Goal: Navigation & Orientation: Find specific page/section

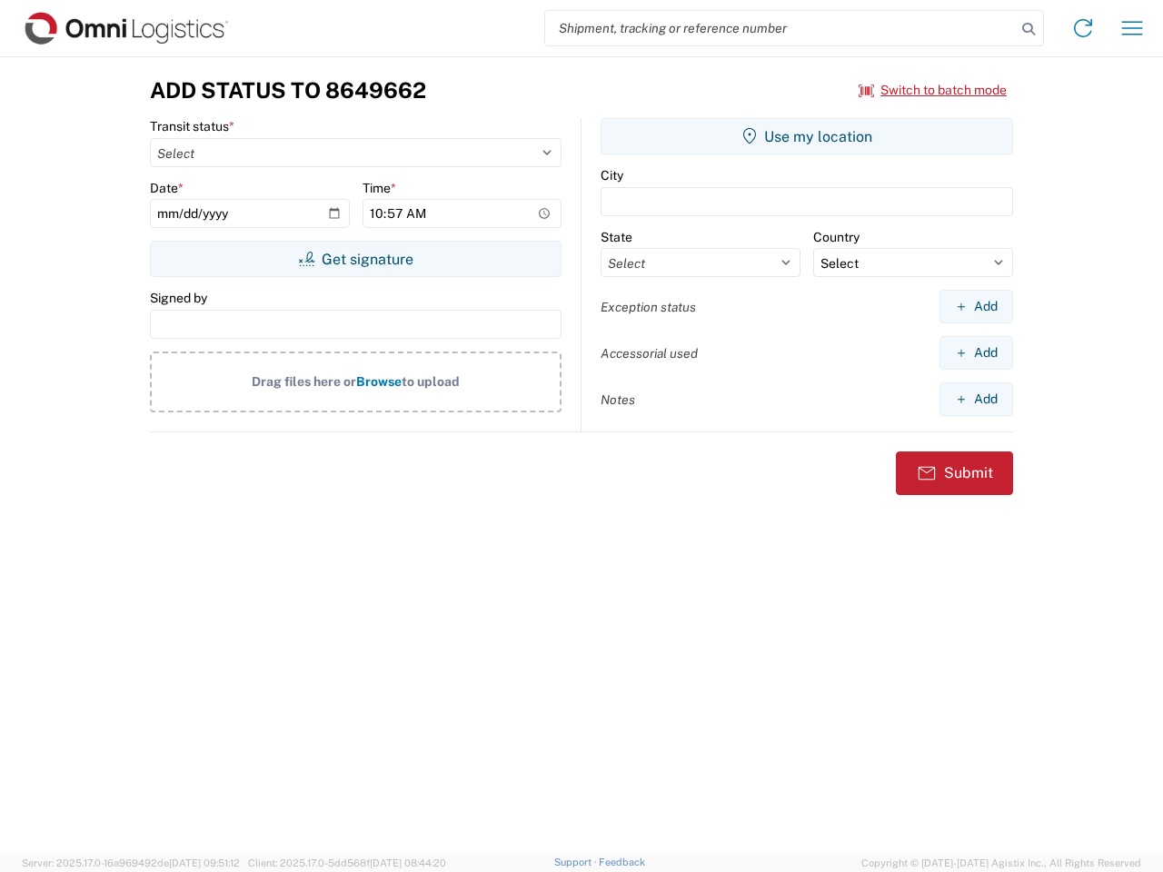
click at [780, 28] on input "search" at bounding box center [780, 28] width 471 height 35
click at [1028, 29] on icon at bounding box center [1028, 28] width 25 height 25
click at [1083, 28] on icon at bounding box center [1082, 28] width 29 height 29
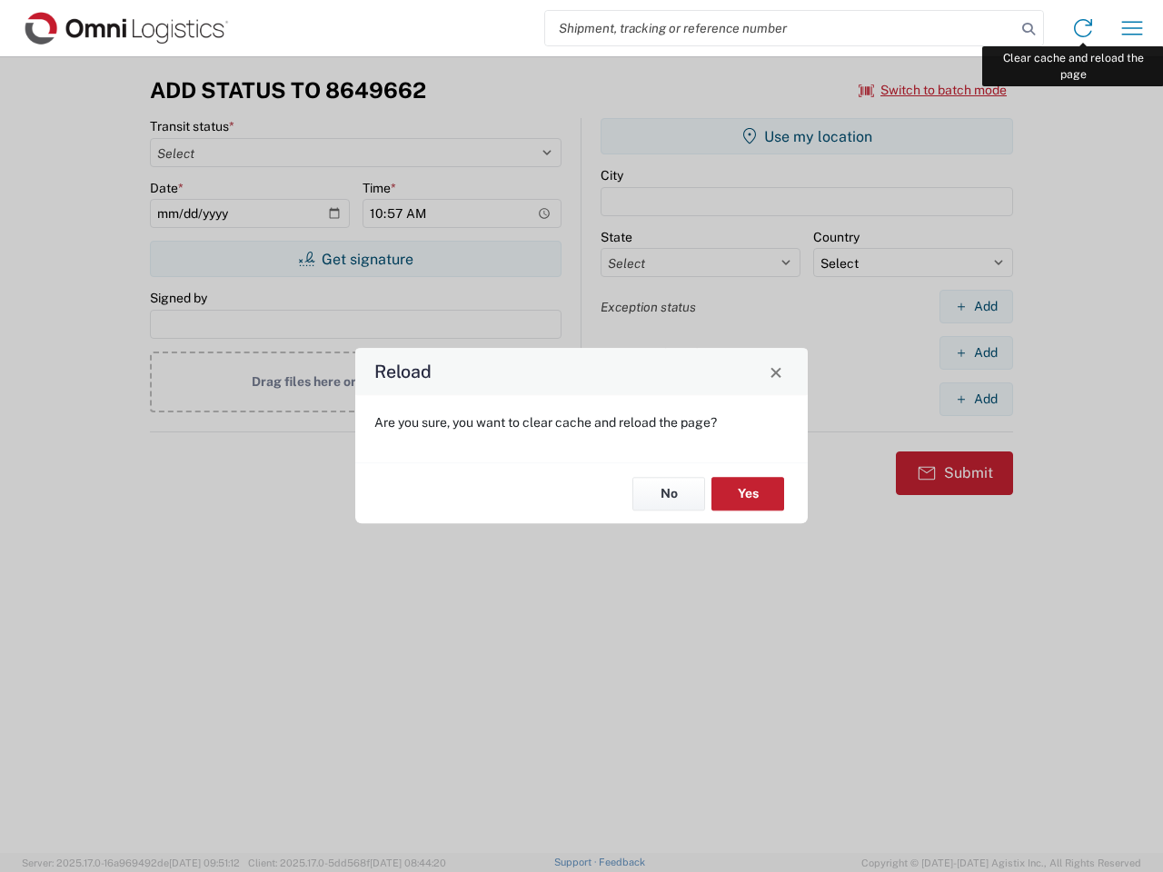
click at [1132, 28] on div "Reload Are you sure, you want to clear cache and reload the page? No Yes" at bounding box center [581, 436] width 1163 height 872
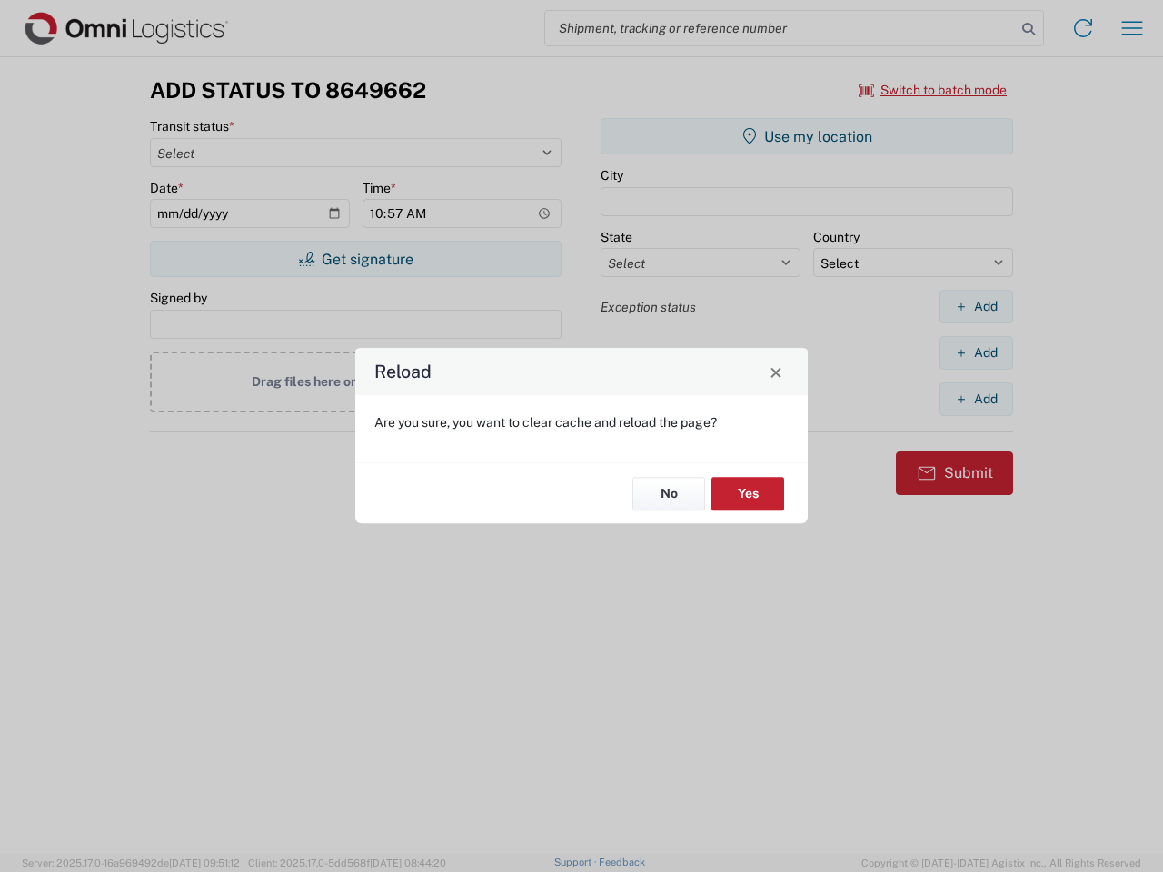
click at [933, 90] on div "Reload Are you sure, you want to clear cache and reload the page? No Yes" at bounding box center [581, 436] width 1163 height 872
click at [355, 259] on div "Reload Are you sure, you want to clear cache and reload the page? No Yes" at bounding box center [581, 436] width 1163 height 872
click at [807, 136] on div "Reload Are you sure, you want to clear cache and reload the page? No Yes" at bounding box center [581, 436] width 1163 height 872
click at [976, 306] on div "Reload Are you sure, you want to clear cache and reload the page? No Yes" at bounding box center [581, 436] width 1163 height 872
click at [976, 352] on div "Reload Are you sure, you want to clear cache and reload the page? No Yes" at bounding box center [581, 436] width 1163 height 872
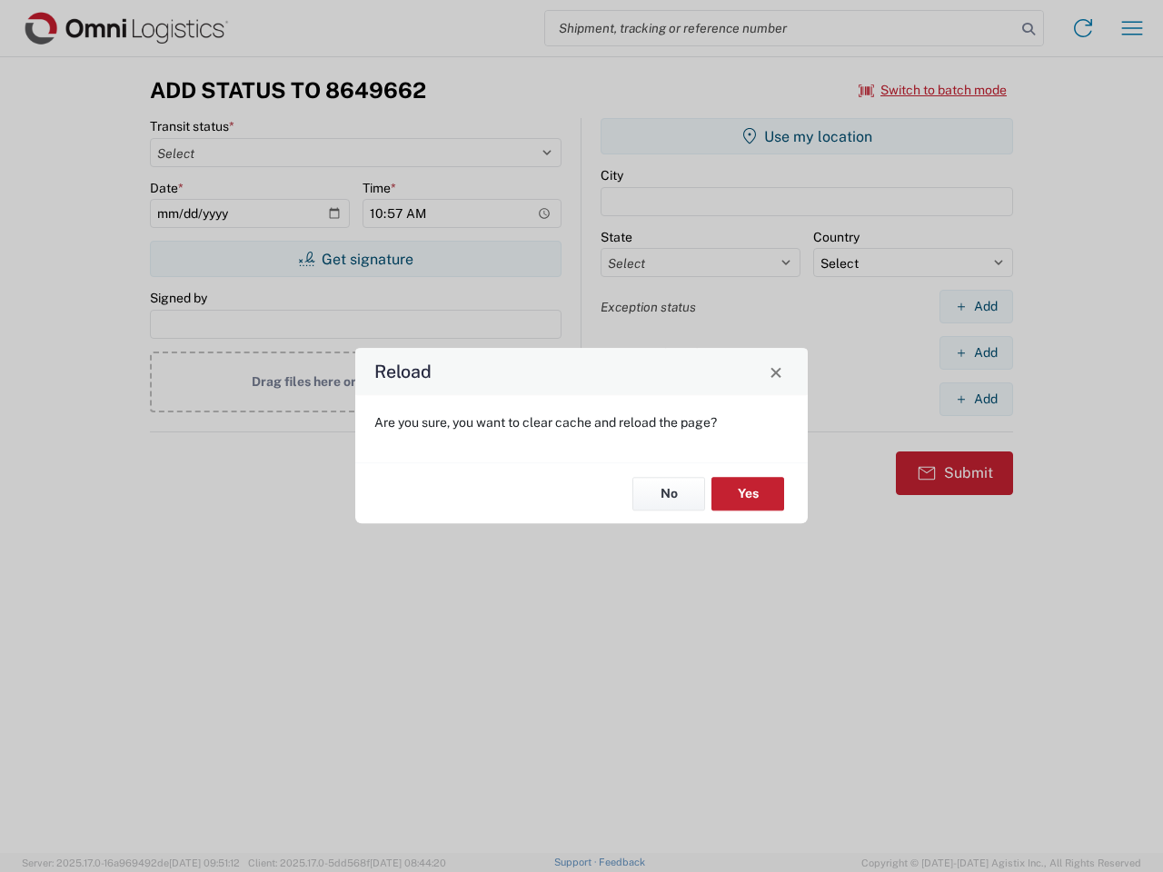
click at [976, 399] on div "Reload Are you sure, you want to clear cache and reload the page? No Yes" at bounding box center [581, 436] width 1163 height 872
